Goal: Task Accomplishment & Management: Manage account settings

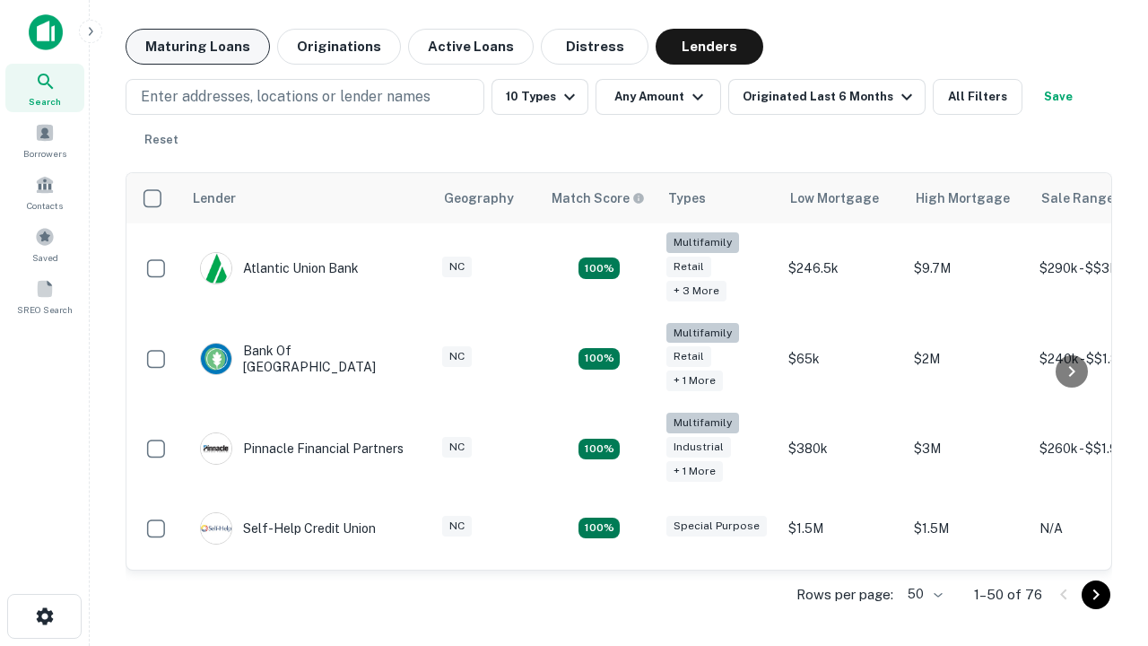
click at [197, 47] on button "Maturing Loans" at bounding box center [198, 47] width 144 height 36
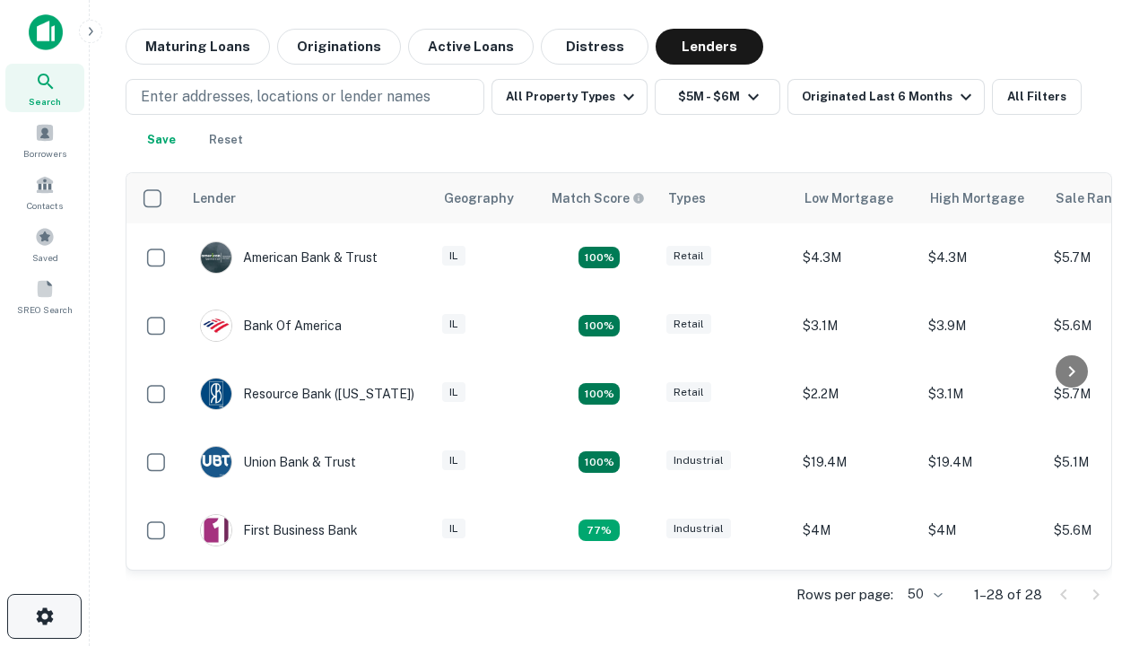
click at [44, 616] on icon "button" at bounding box center [45, 617] width 22 height 22
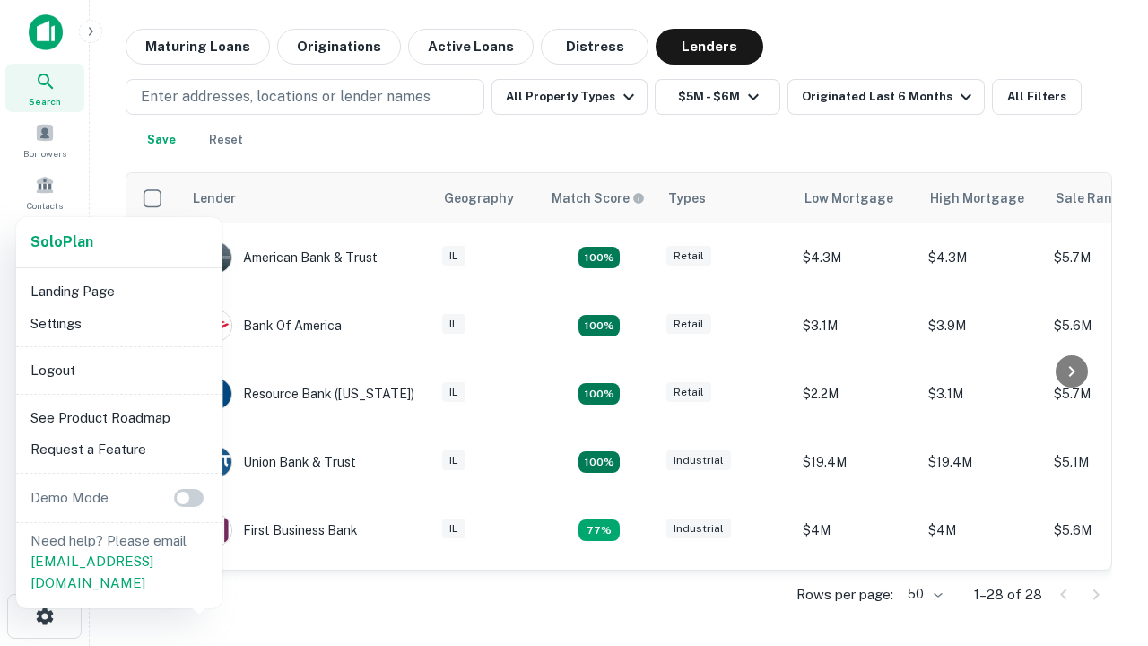
click at [118, 370] on li "Logout" at bounding box center [119, 370] width 192 height 32
